Goal: Task Accomplishment & Management: Manage account settings

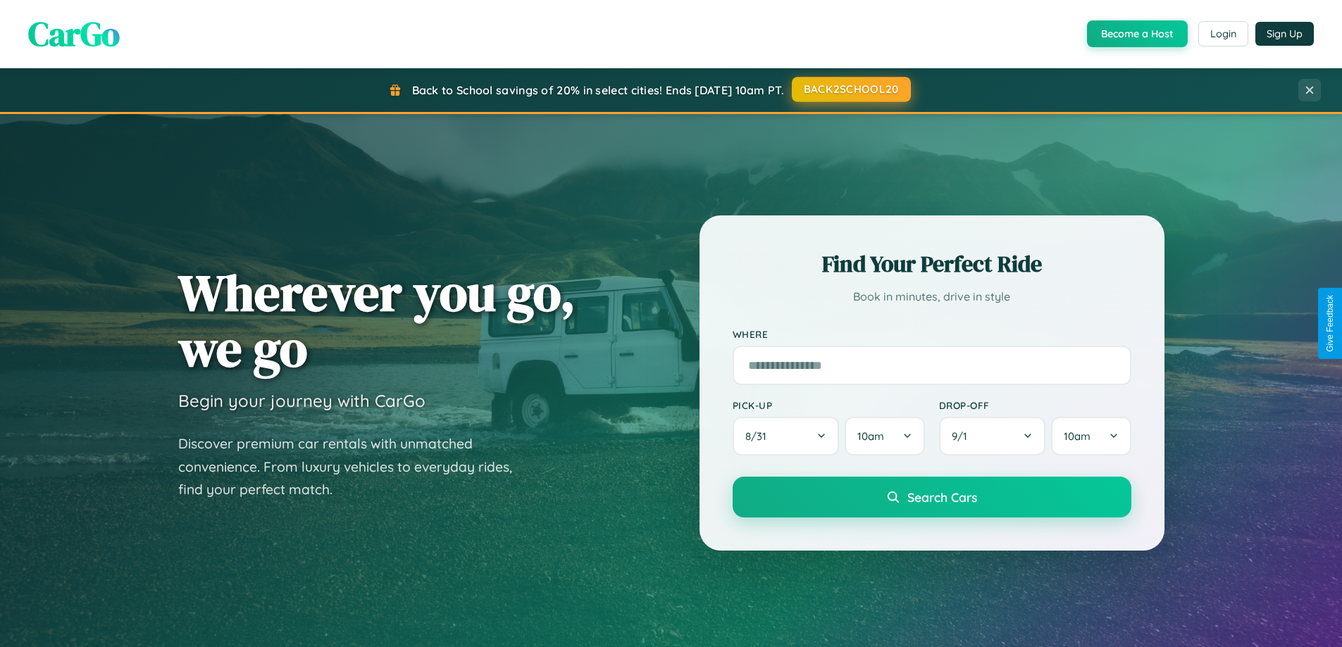
click at [850, 89] on button "BACK2SCHOOL20" at bounding box center [851, 89] width 119 height 25
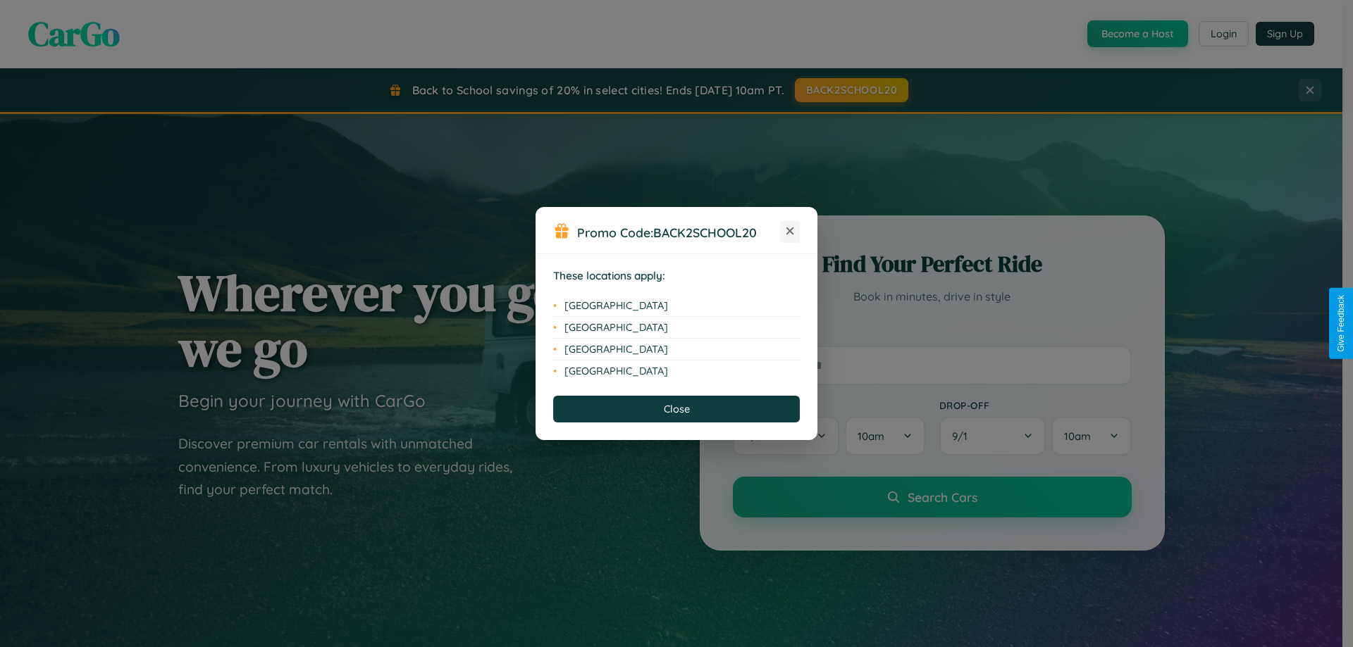
click at [790, 232] on icon at bounding box center [790, 232] width 8 height 8
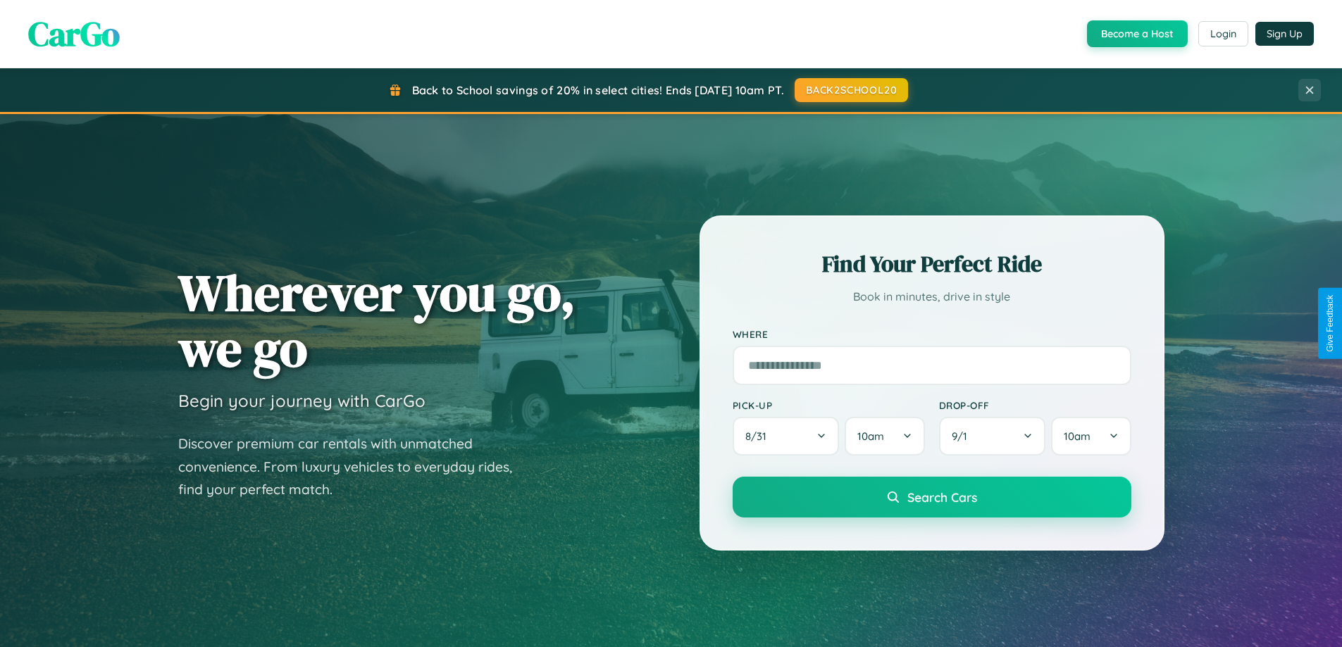
scroll to position [607, 0]
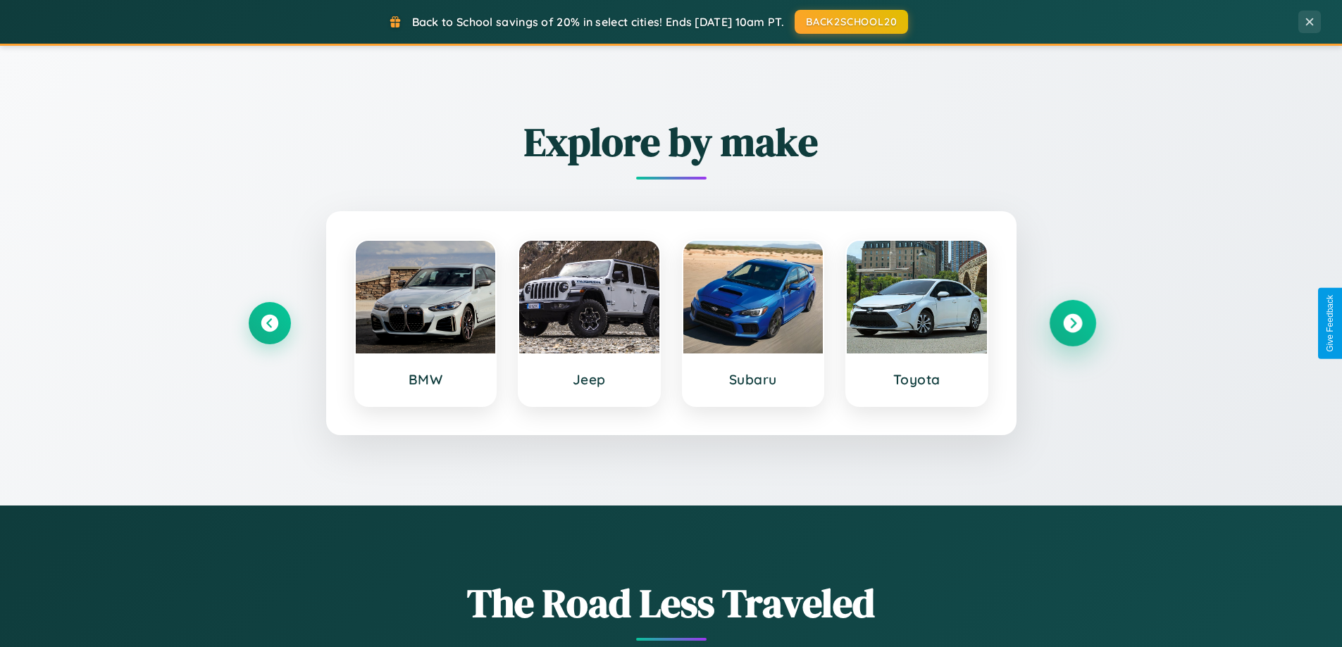
click at [1072, 323] on icon at bounding box center [1072, 323] width 19 height 19
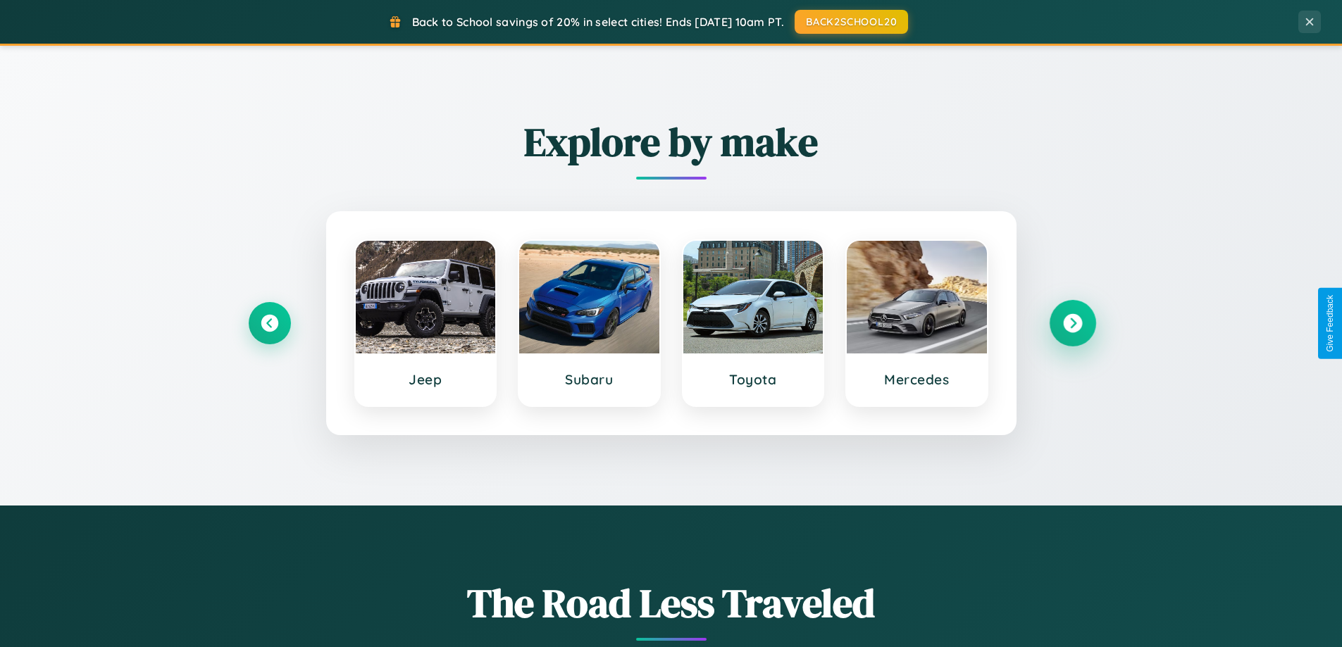
click at [1072, 323] on icon at bounding box center [1072, 323] width 19 height 19
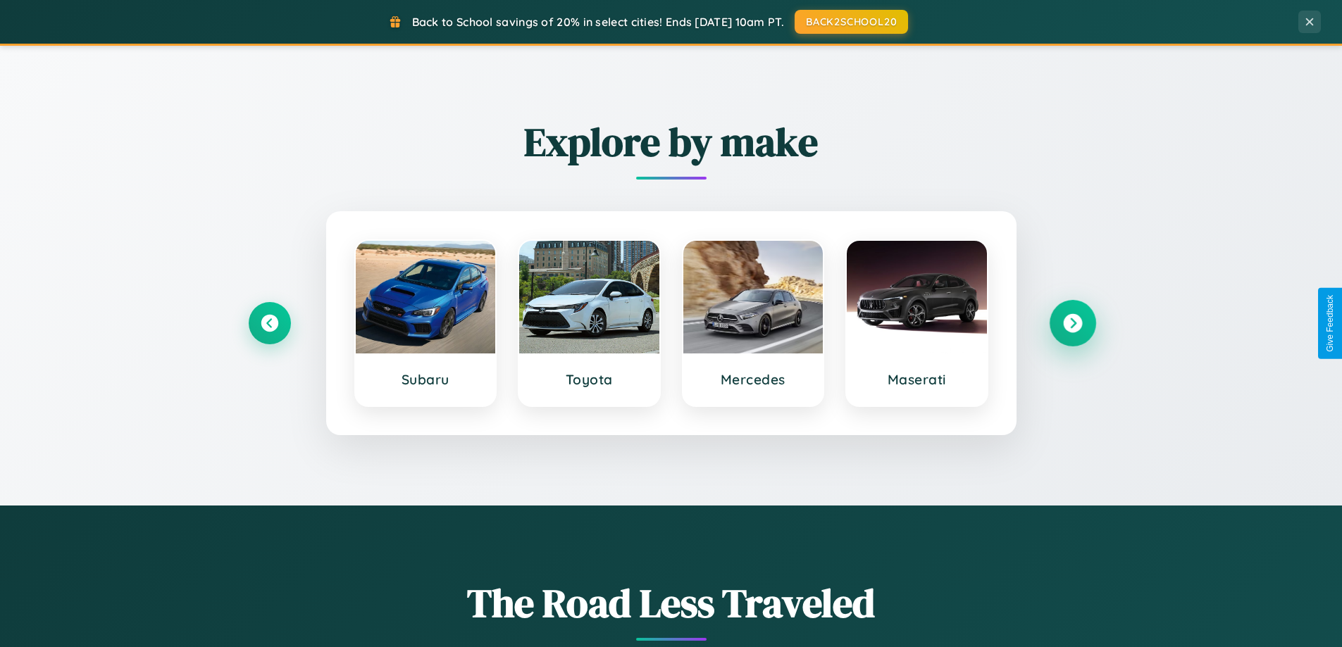
click at [1072, 323] on icon at bounding box center [1072, 323] width 19 height 19
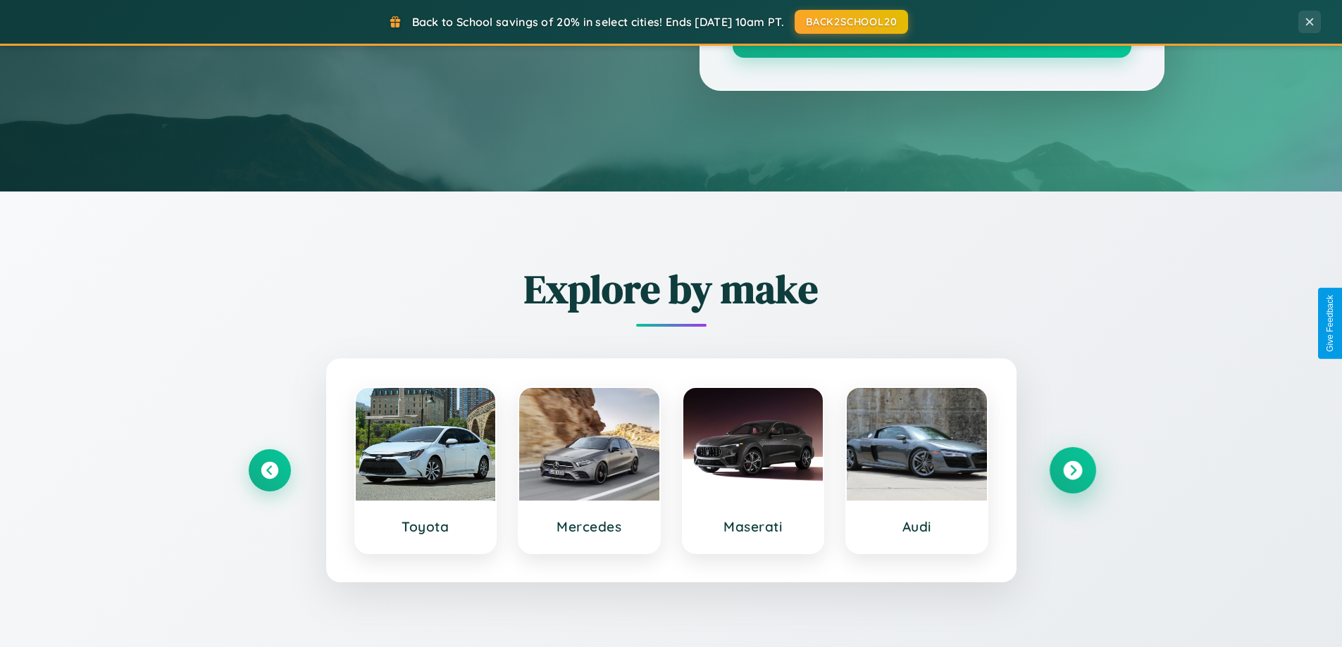
scroll to position [0, 0]
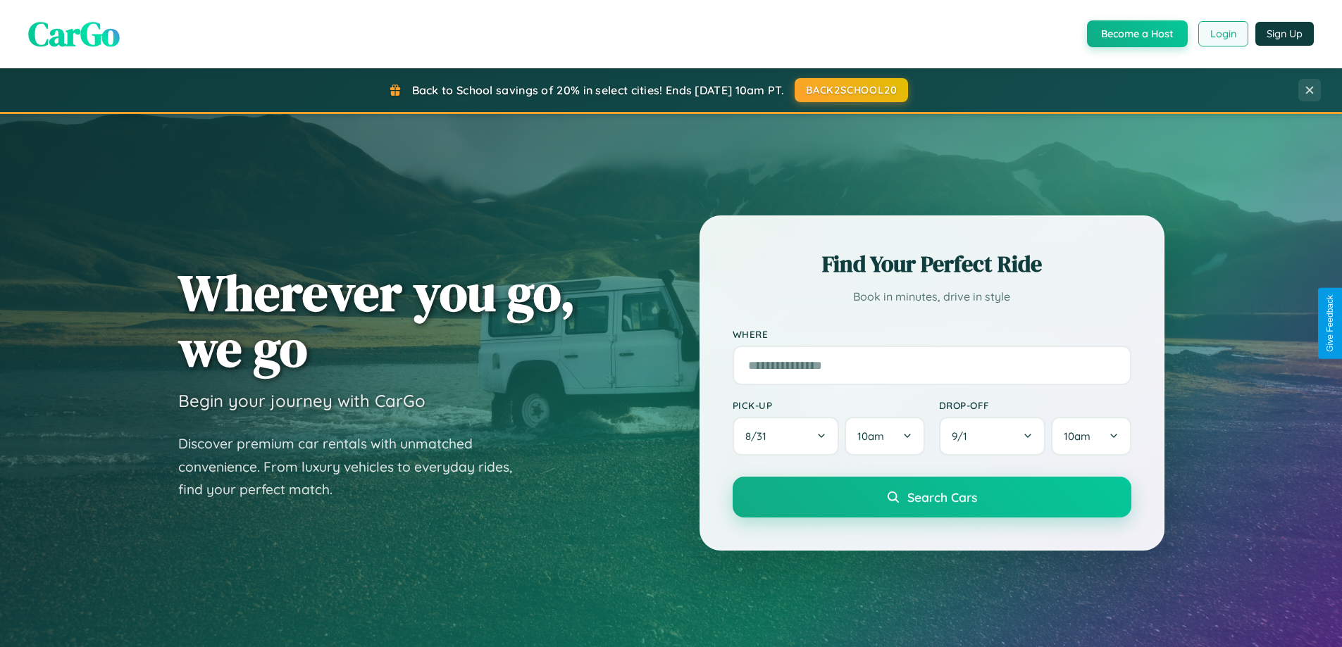
click at [1222, 34] on button "Login" at bounding box center [1223, 33] width 50 height 25
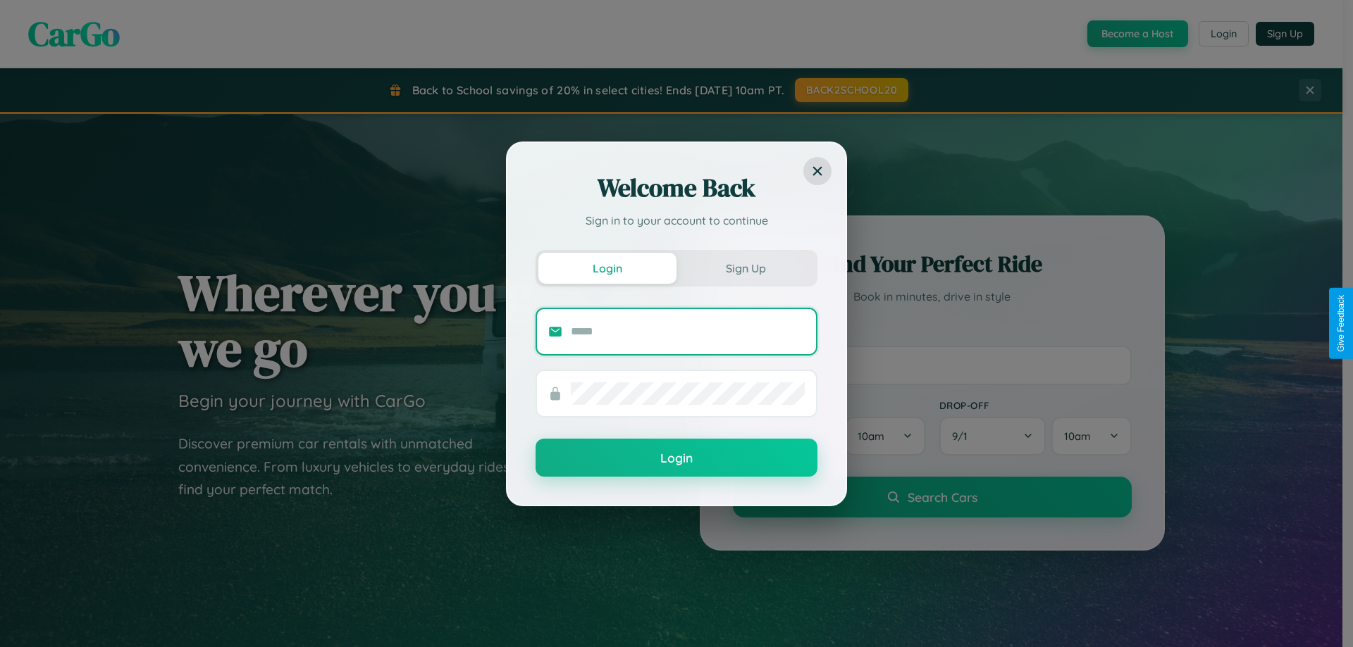
click at [688, 331] on input "text" at bounding box center [688, 332] width 234 height 23
type input "**********"
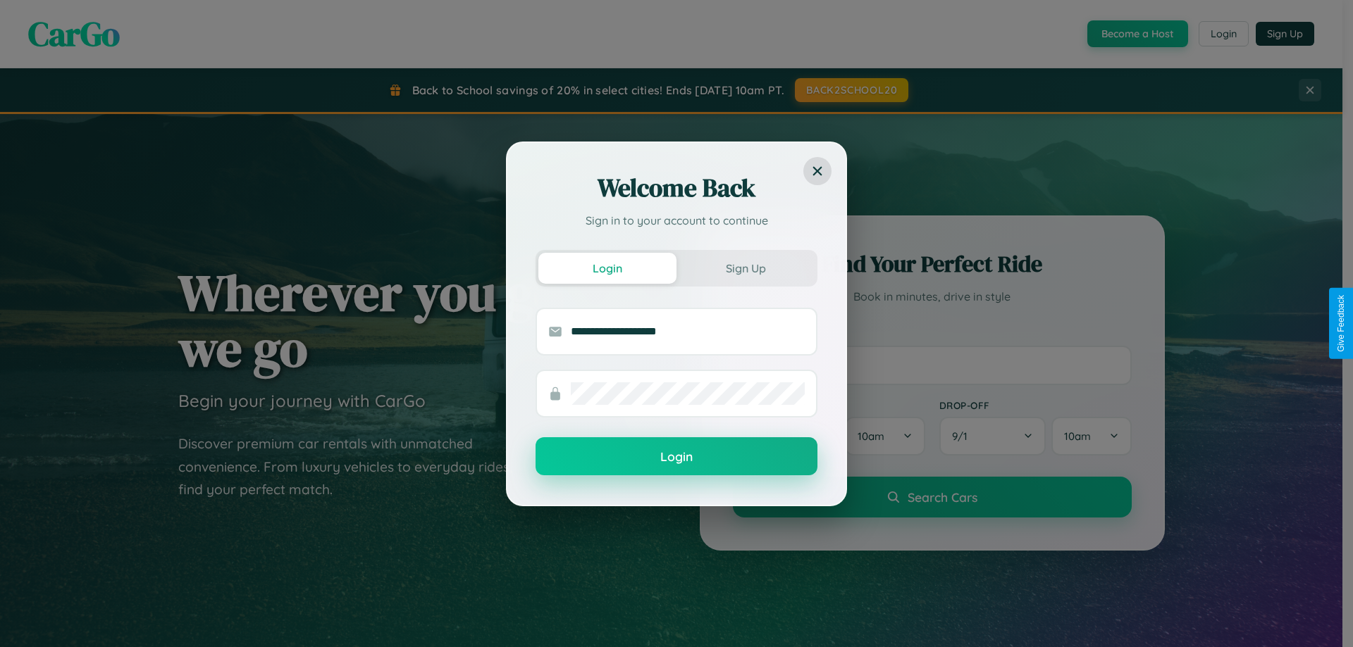
click at [676, 456] on button "Login" at bounding box center [676, 456] width 282 height 38
